Goal: Find contact information: Find contact information

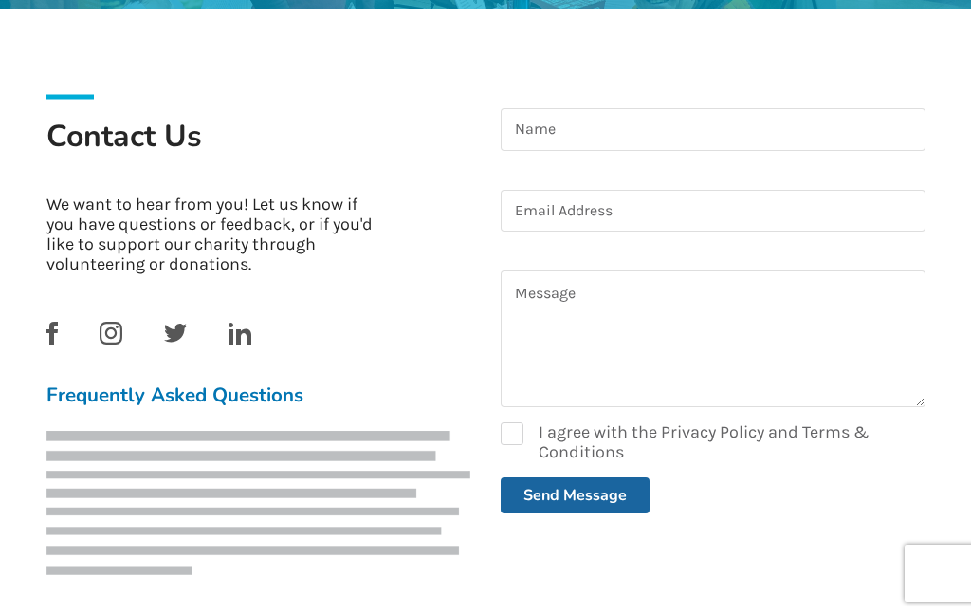
scroll to position [370, 0]
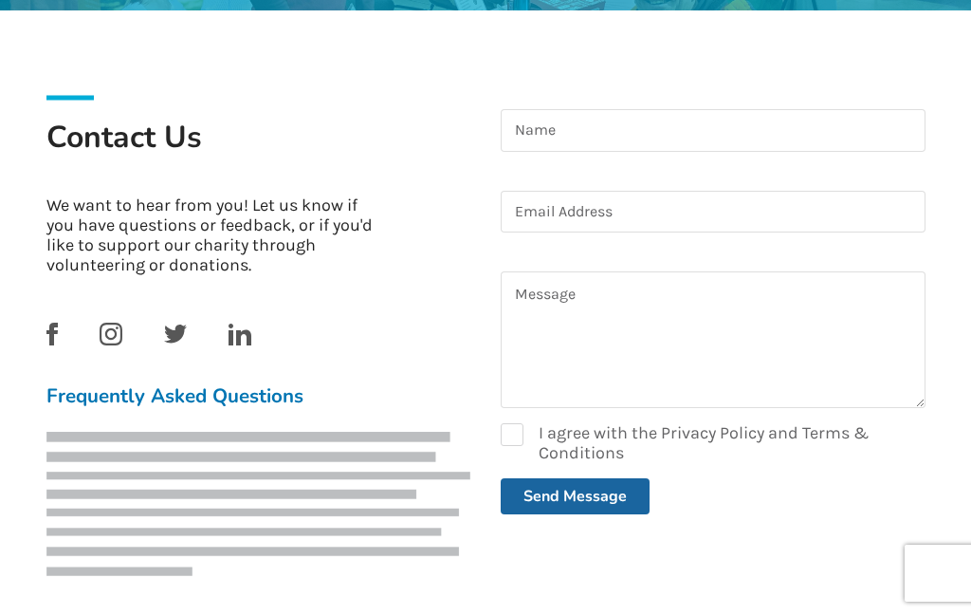
click at [96, 341] on link at bounding box center [109, 332] width 27 height 21
click at [97, 341] on link at bounding box center [109, 332] width 27 height 21
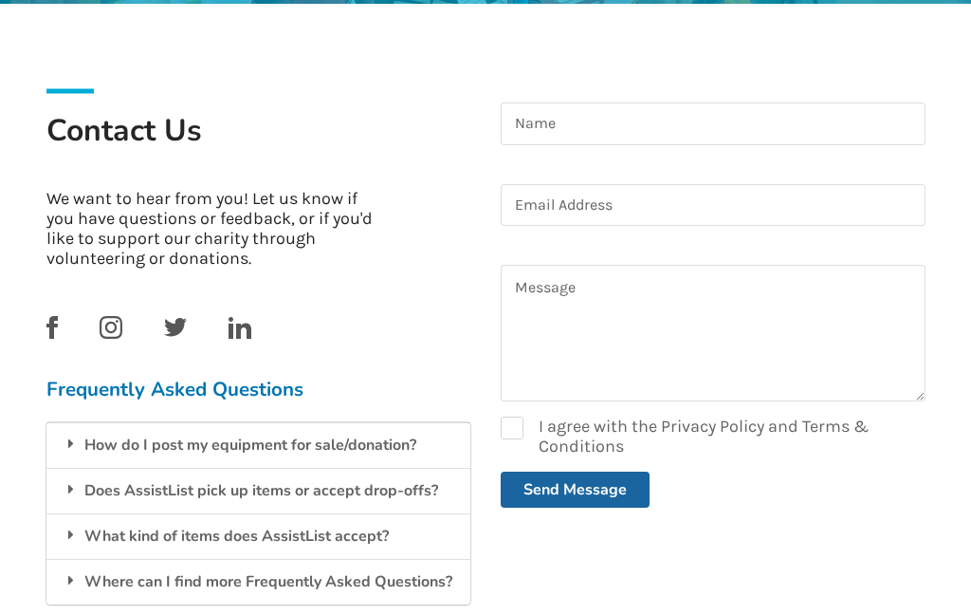
scroll to position [377, 0]
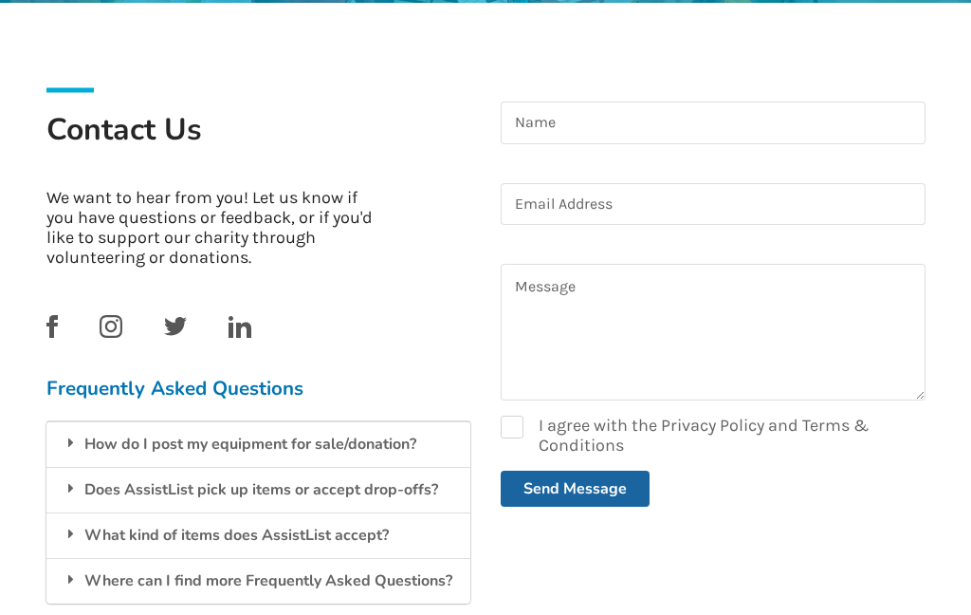
click at [230, 326] on img at bounding box center [240, 327] width 23 height 22
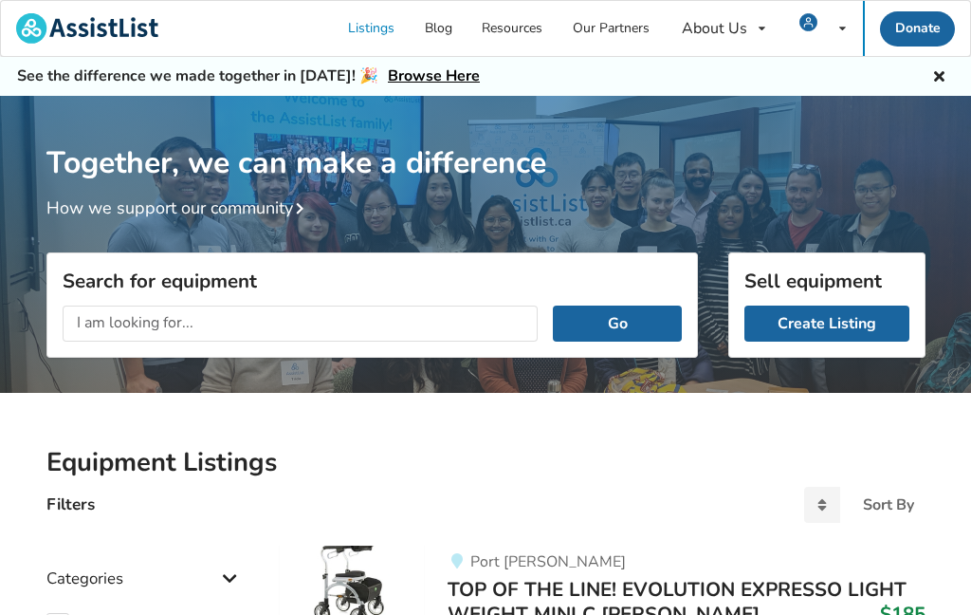
click at [843, 24] on icon at bounding box center [842, 28] width 7 height 11
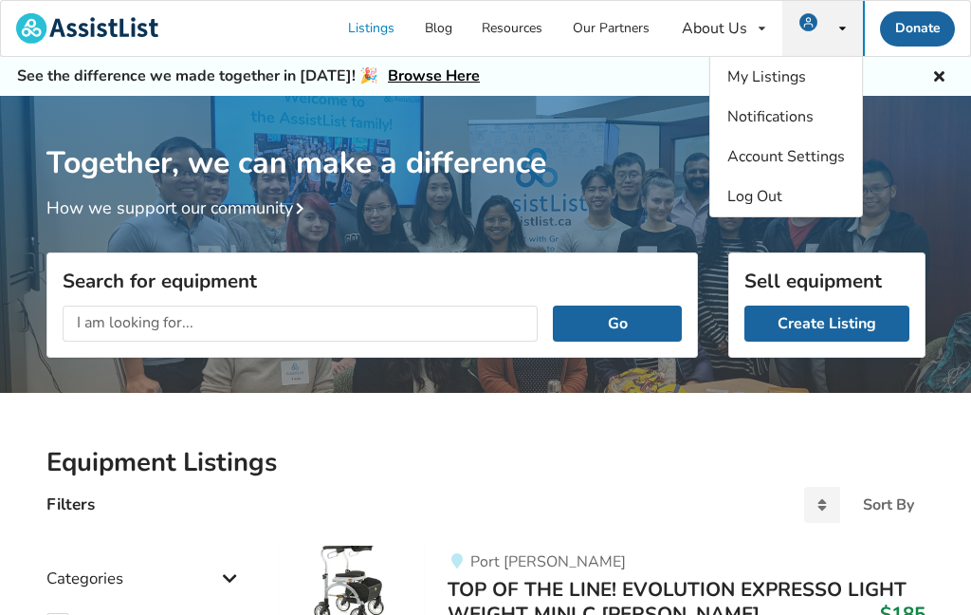
click at [746, 21] on div "About Us" at bounding box center [714, 28] width 65 height 15
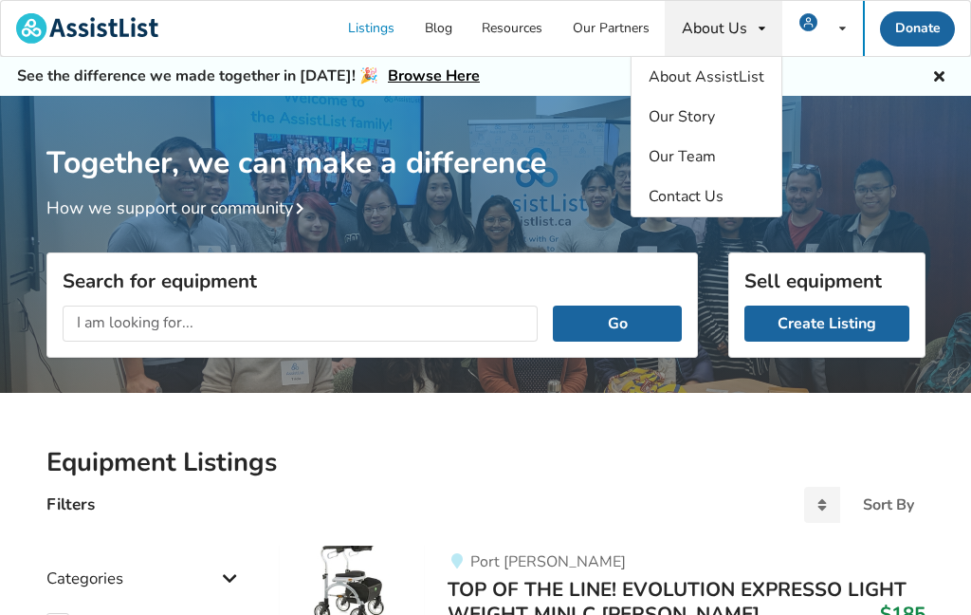
click at [689, 208] on link "Contact Us" at bounding box center [707, 196] width 150 height 40
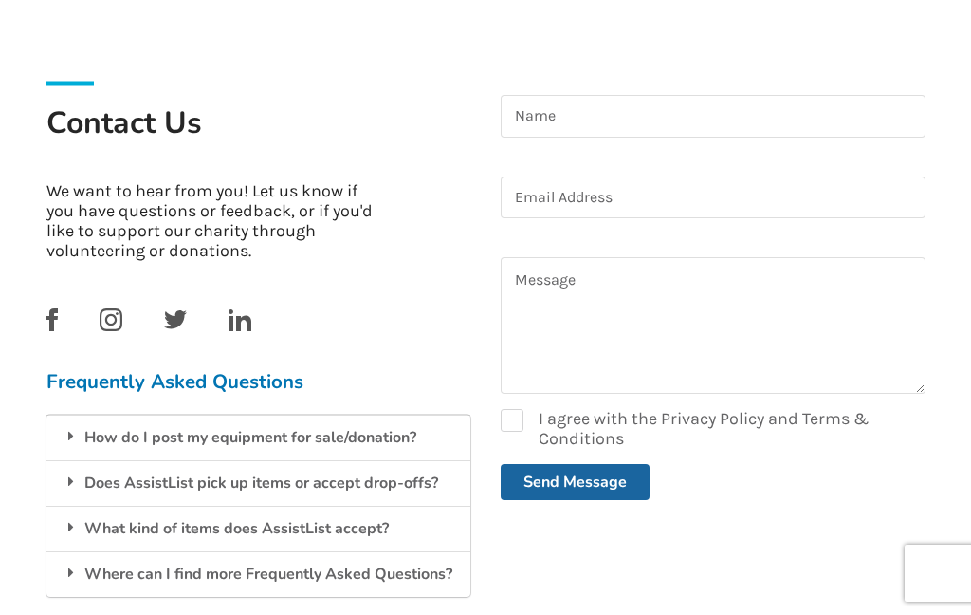
scroll to position [386, 0]
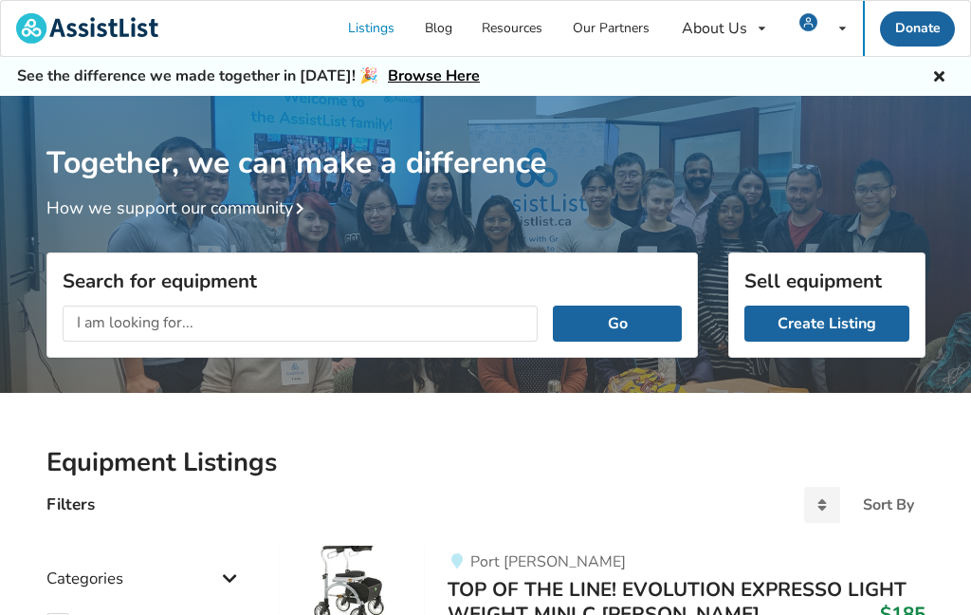
scroll to position [114, 0]
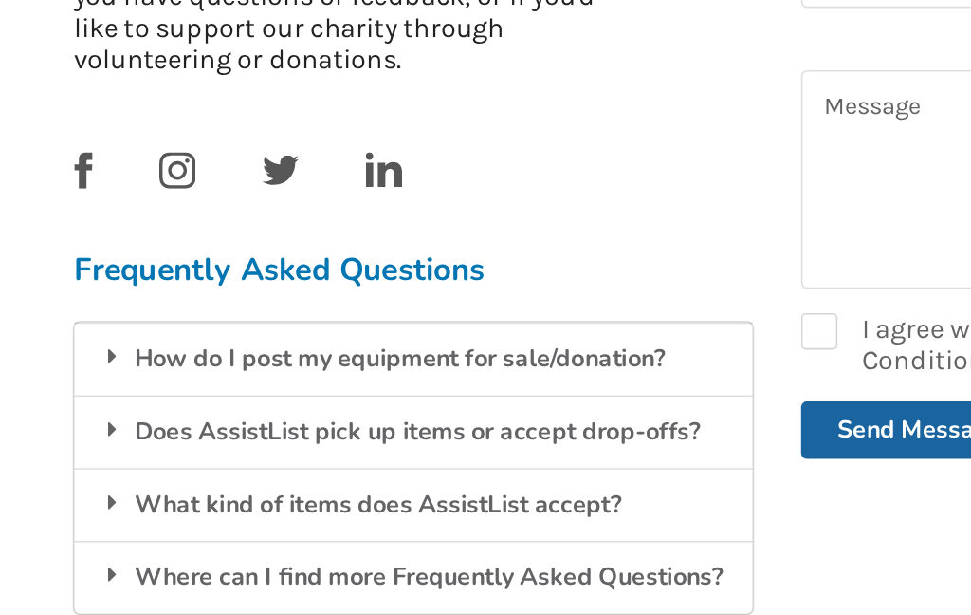
scroll to position [601, 363]
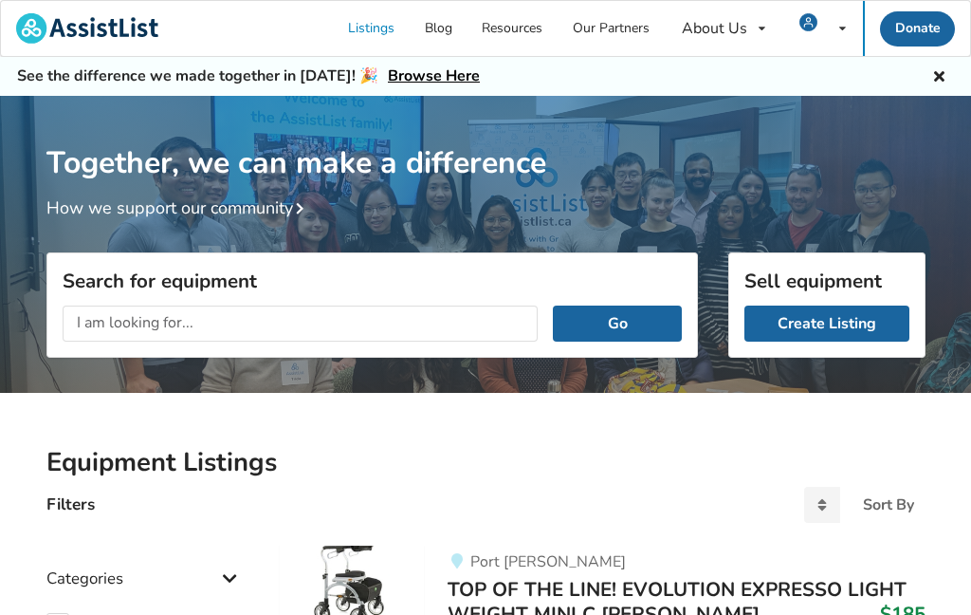
click at [835, 28] on div "My Listings Notifications Account Settings Log Out" at bounding box center [822, 28] width 81 height 55
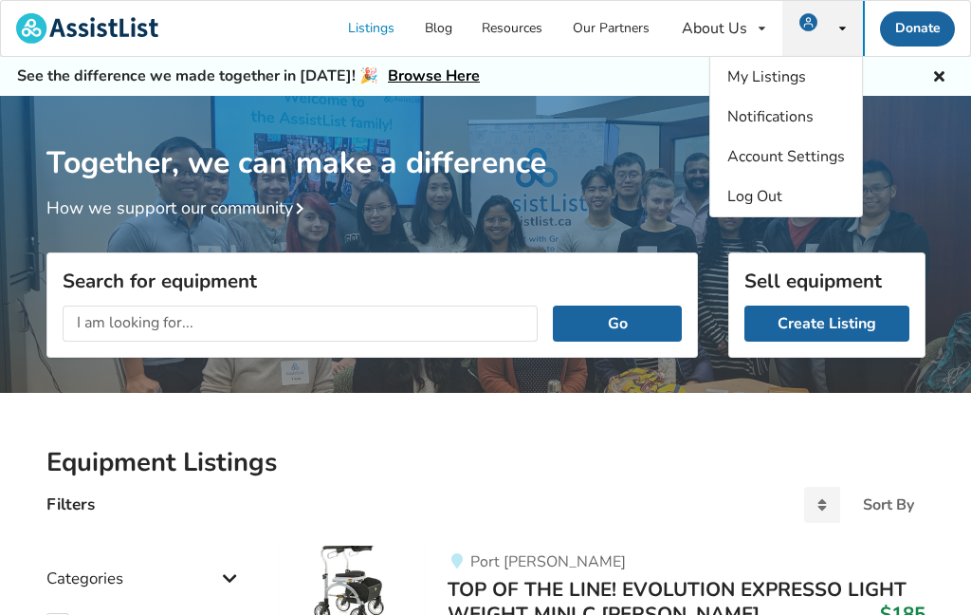
click at [733, 83] on span "My Listings" at bounding box center [766, 76] width 79 height 21
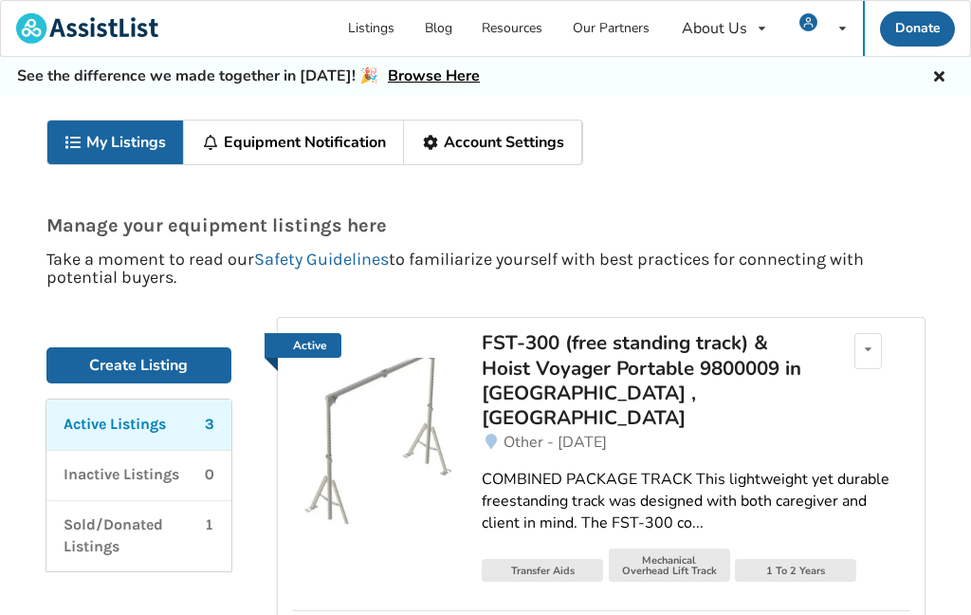
click at [841, 26] on icon at bounding box center [842, 28] width 7 height 11
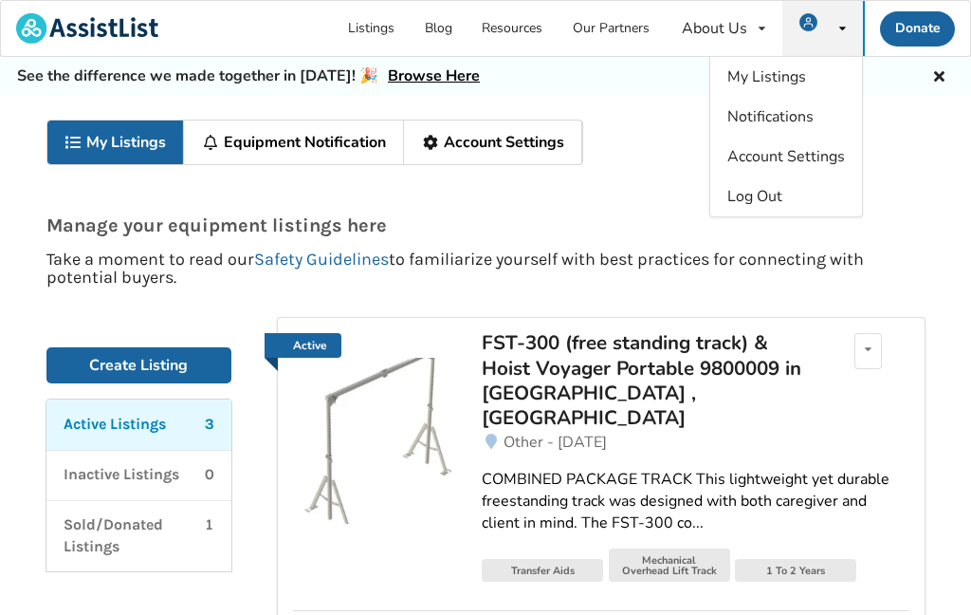
click at [754, 165] on span "Account Settings" at bounding box center [786, 156] width 118 height 21
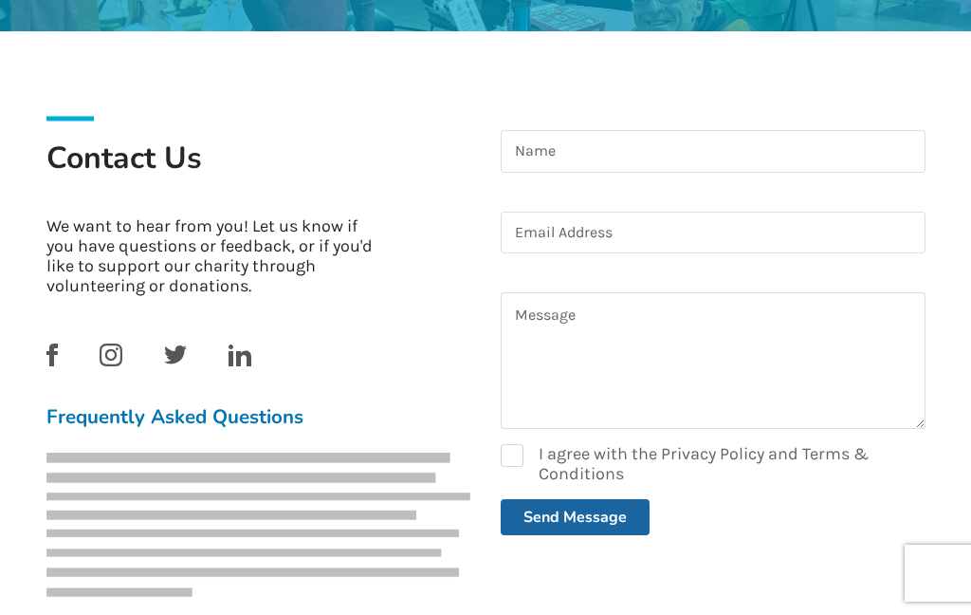
scroll to position [351, 0]
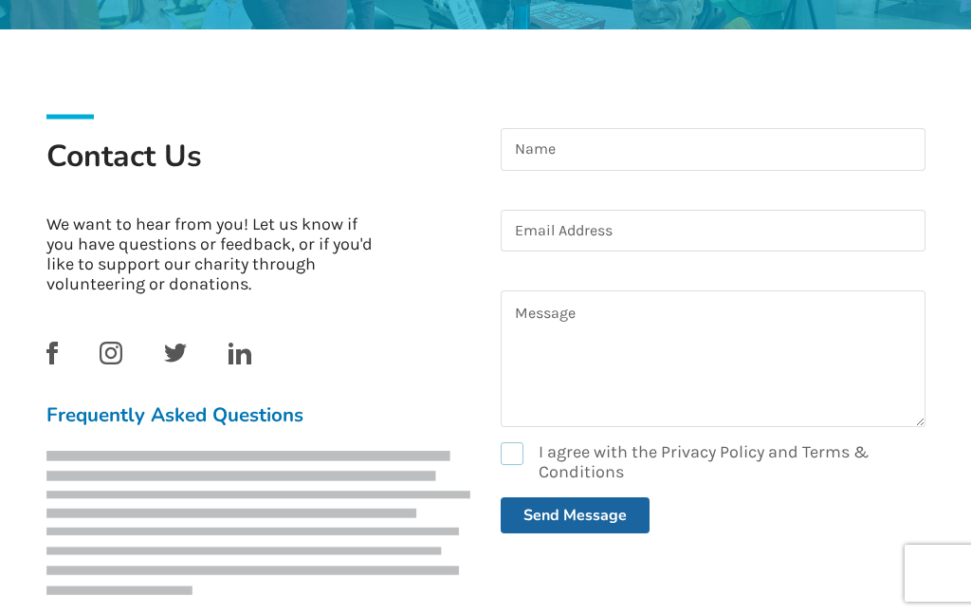
click at [505, 451] on label "I agree with the Privacy Policy and Terms & Conditions" at bounding box center [713, 462] width 425 height 40
click at [504, 462] on label "I agree with the Privacy Policy and Terms & Conditions" at bounding box center [713, 462] width 425 height 40
checkbox input "false"
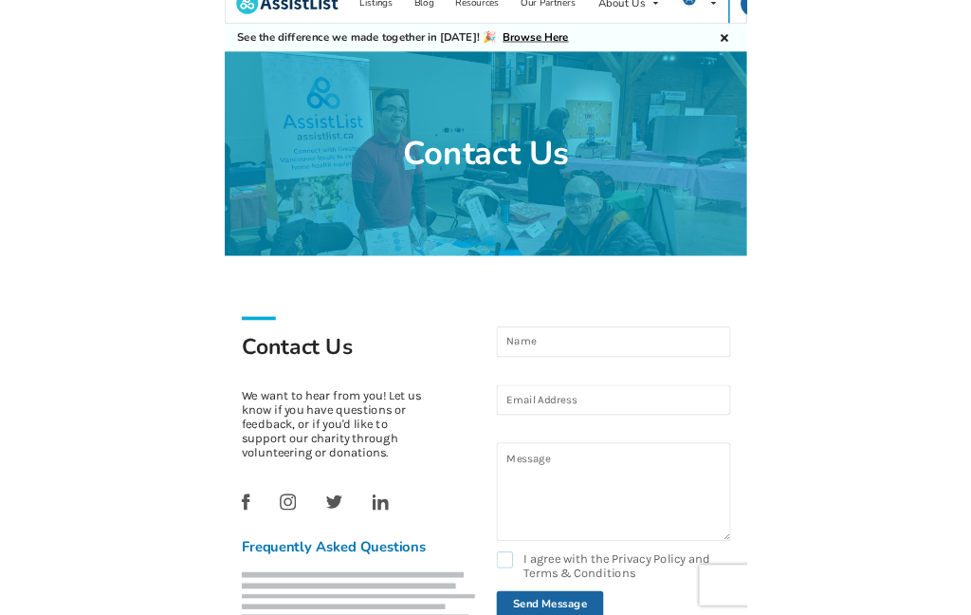
scroll to position [145, 0]
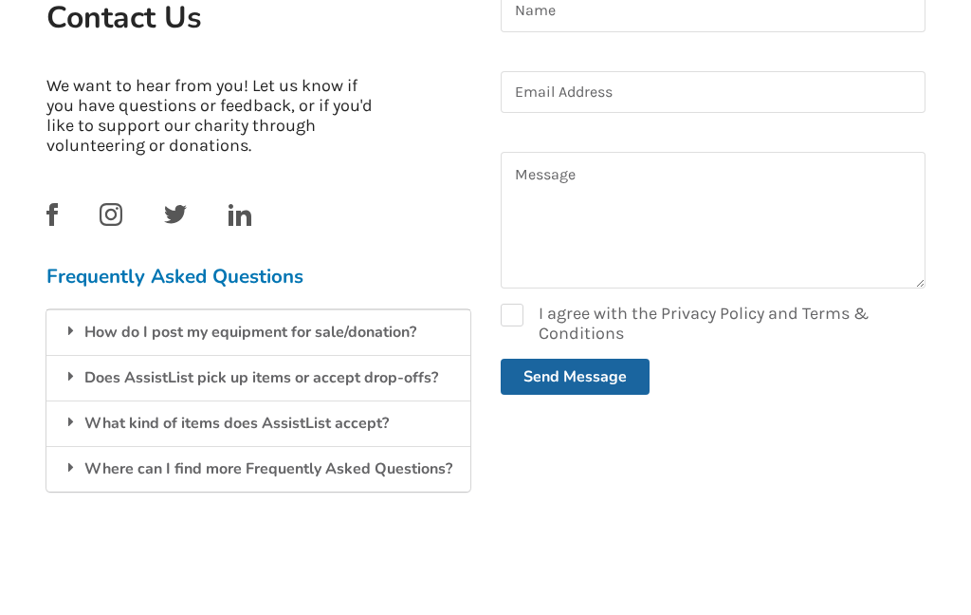
scroll to position [490, 0]
